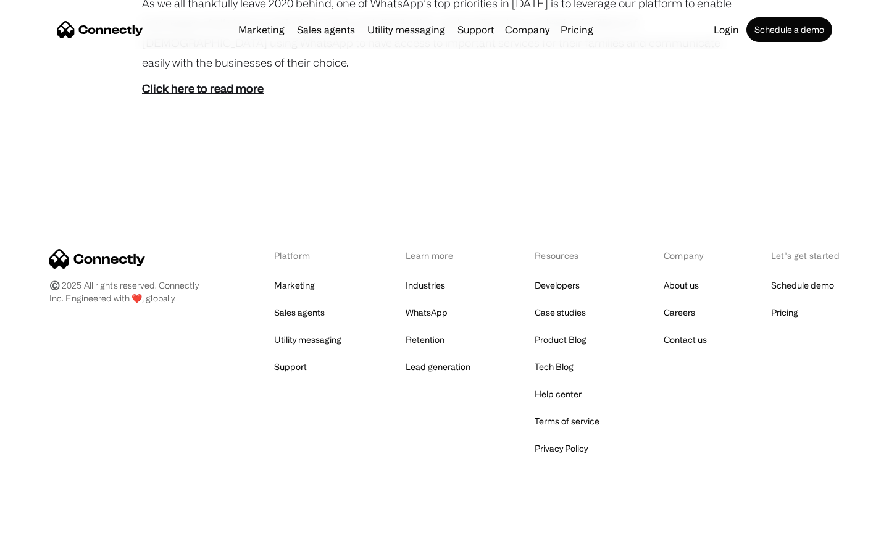
scroll to position [693, 0]
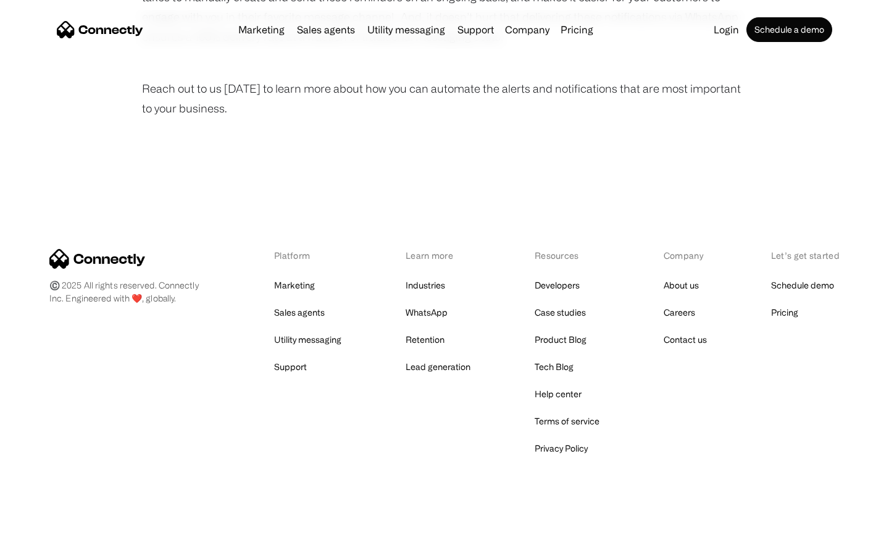
scroll to position [830, 0]
